Goal: Use online tool/utility

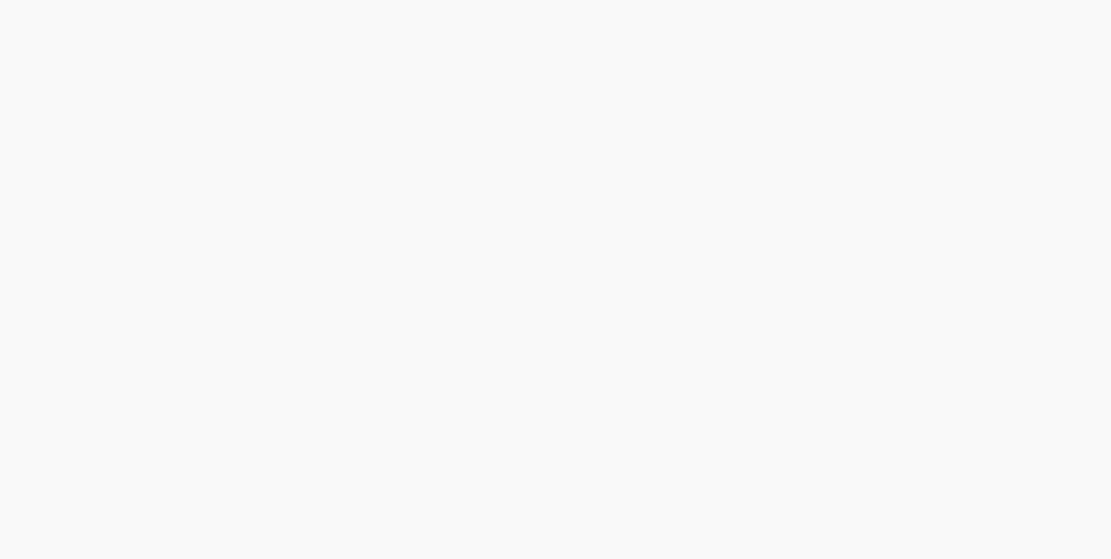
scroll to position [4685, 0]
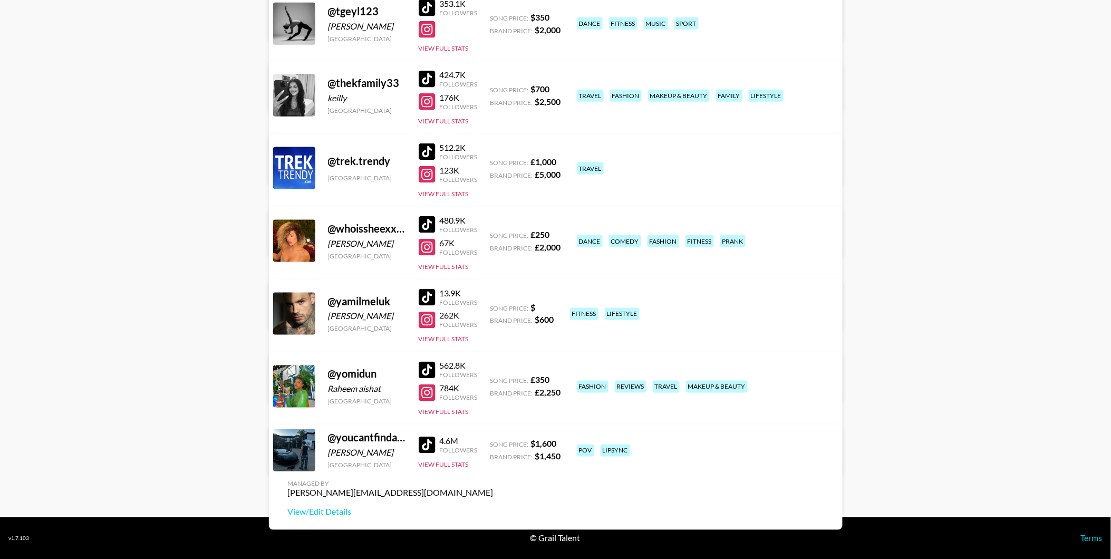
click at [427, 366] on div at bounding box center [427, 370] width 17 height 17
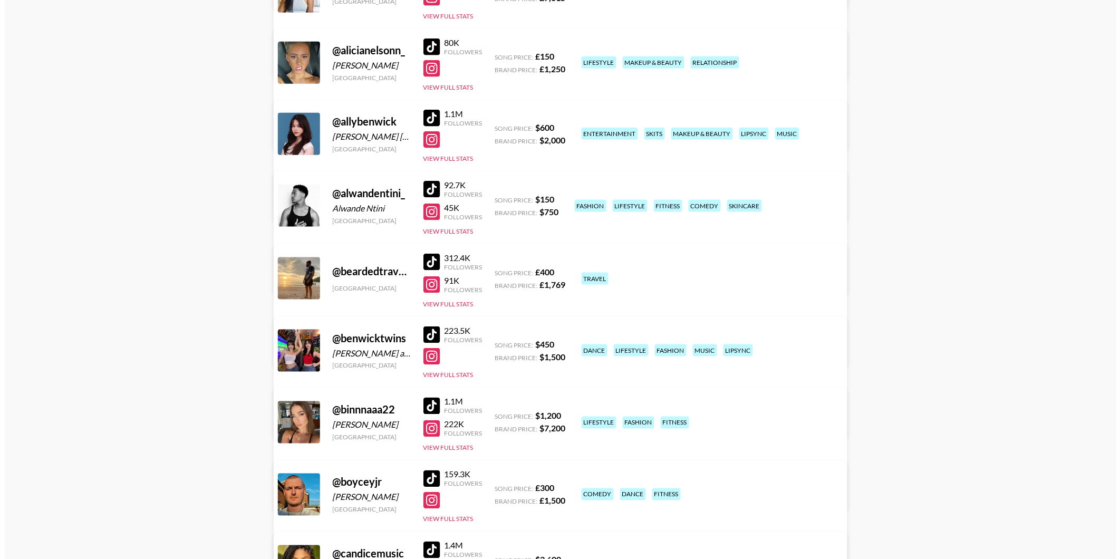
scroll to position [0, 0]
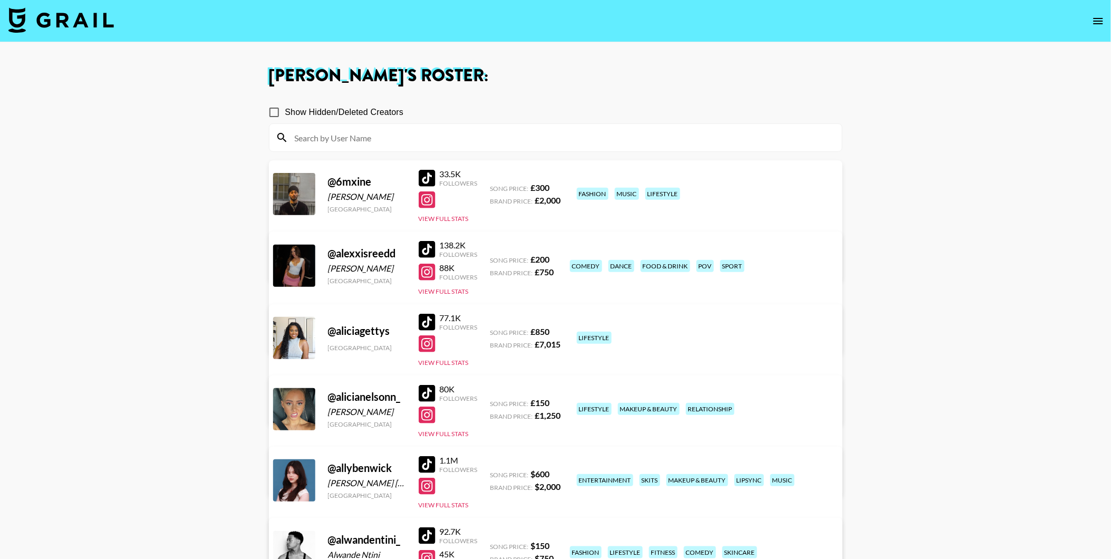
click at [84, 36] on nav at bounding box center [555, 21] width 1111 height 42
click at [85, 31] on img at bounding box center [60, 19] width 105 height 25
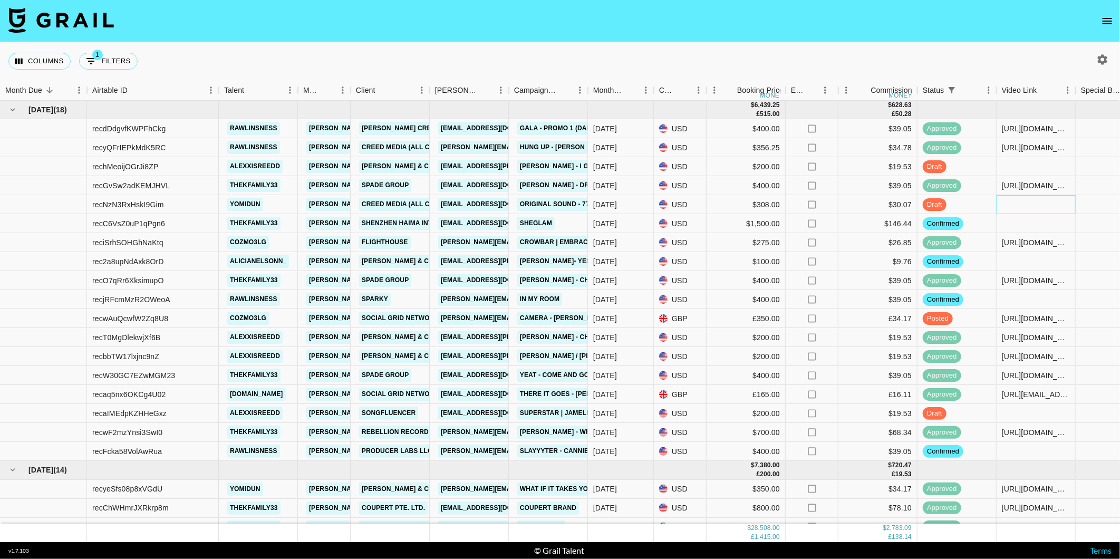
click at [1045, 204] on div at bounding box center [1036, 204] width 79 height 19
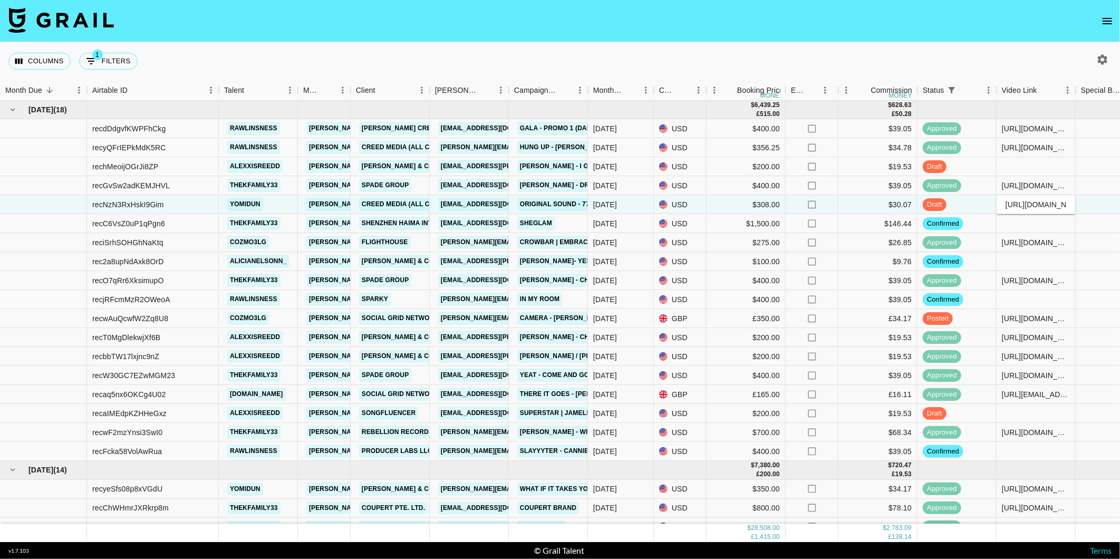
scroll to position [0, 405]
type input "[URL][DOMAIN_NAME]"
drag, startPoint x: 894, startPoint y: 39, endPoint x: 895, endPoint y: 46, distance: 7.4
click at [895, 39] on nav at bounding box center [560, 21] width 1120 height 42
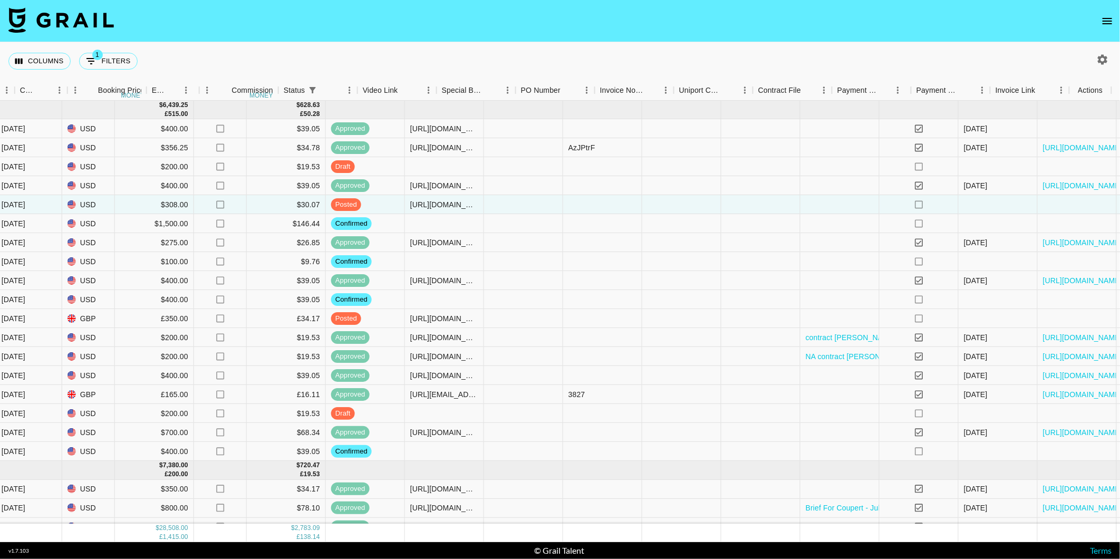
scroll to position [0, 639]
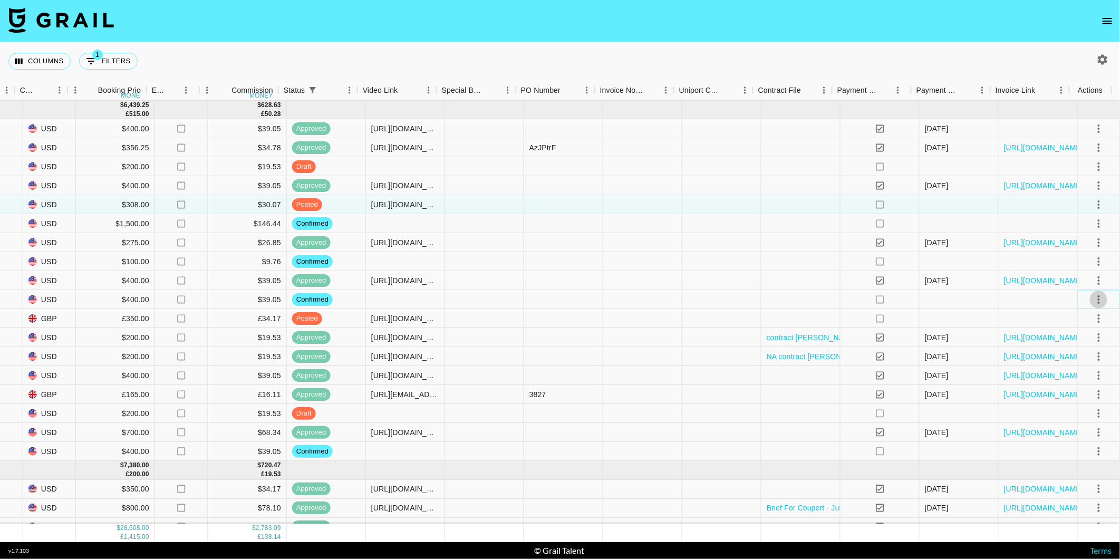
click at [1093, 296] on icon "select merge strategy" at bounding box center [1099, 299] width 13 height 13
click at [1080, 361] on li "Draft Created" at bounding box center [1086, 359] width 69 height 19
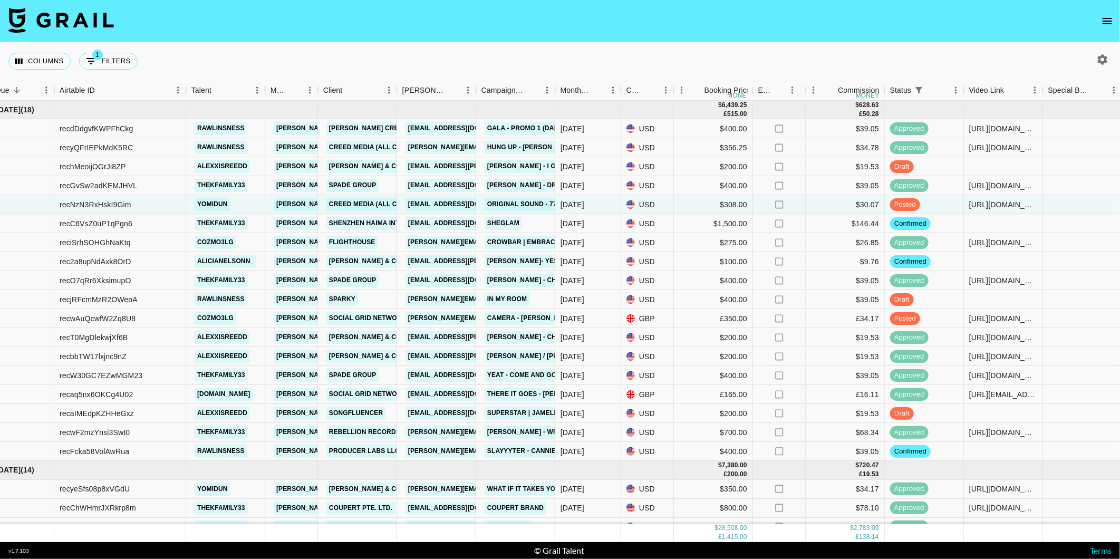
scroll to position [0, 32]
